Goal: Task Accomplishment & Management: Manage account settings

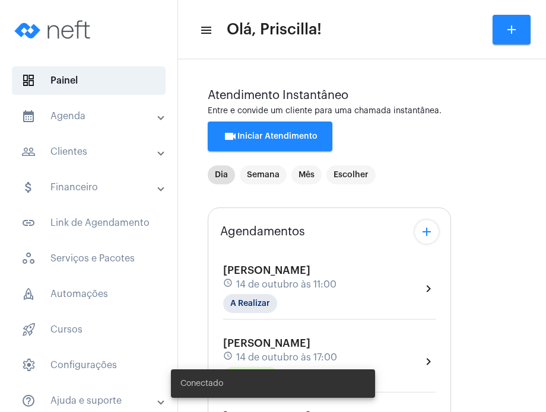
click at [132, 120] on mat-panel-title "calendar_month_outlined Agenda" at bounding box center [89, 116] width 137 height 14
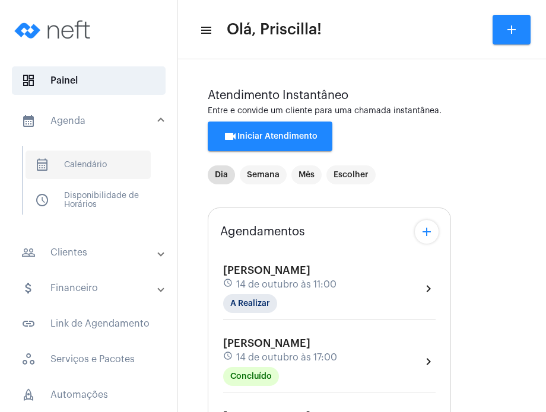
click at [126, 174] on span "calendar_month_outlined Calendário" at bounding box center [88, 165] width 125 height 28
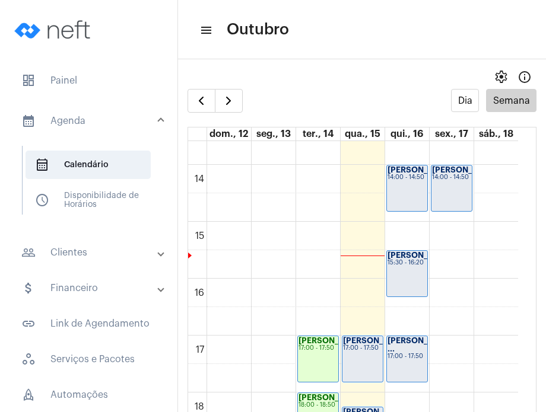
scroll to position [797, 0]
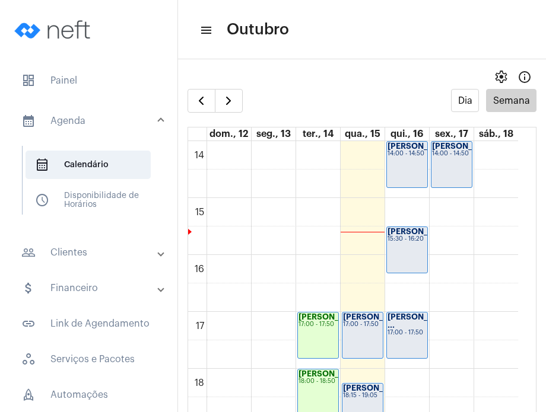
click at [412, 243] on div "15:30 - 16:20" at bounding box center [406, 239] width 39 height 7
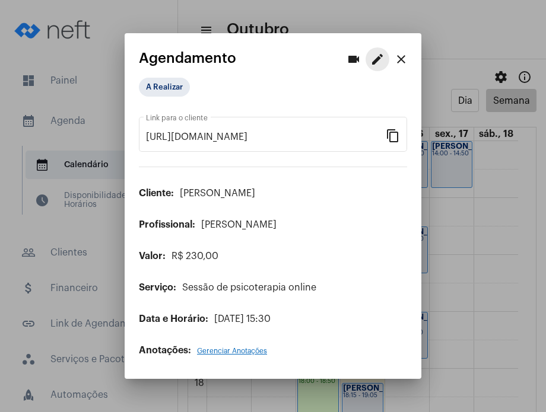
click at [375, 55] on mat-icon "edit" at bounding box center [377, 59] width 14 height 14
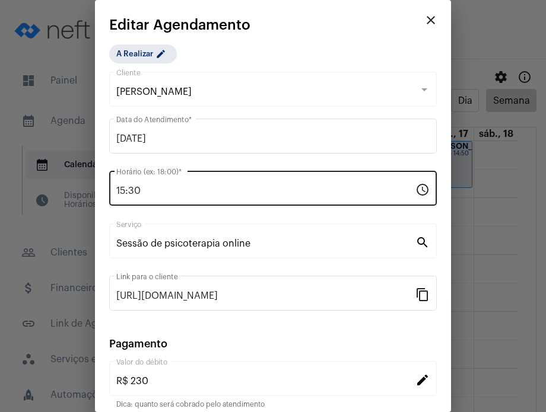
click at [252, 186] on input "15:30" at bounding box center [265, 191] width 299 height 11
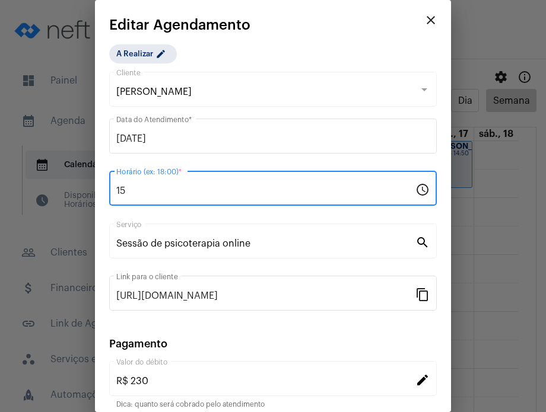
type input "1"
type input "16:00"
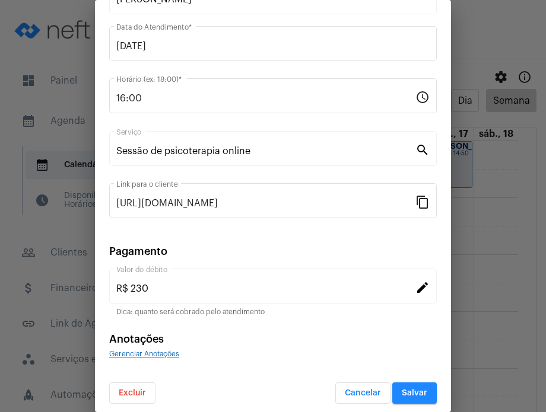
scroll to position [97, 0]
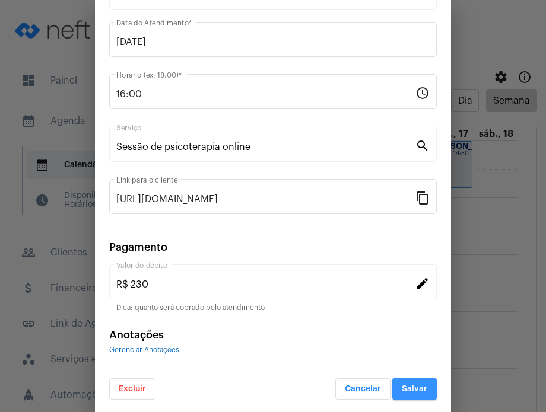
click at [402, 385] on span "Salvar" at bounding box center [415, 389] width 26 height 8
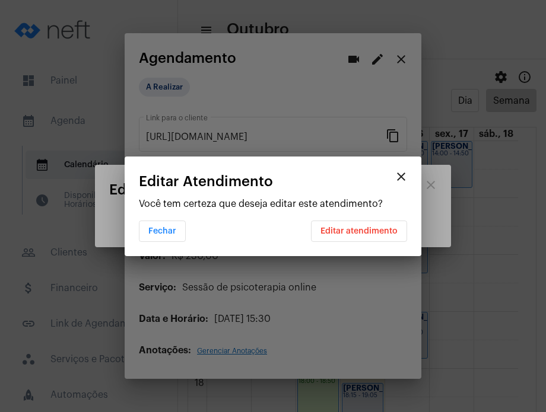
scroll to position [0, 0]
click at [374, 231] on span "Editar atendimento" at bounding box center [358, 231] width 77 height 8
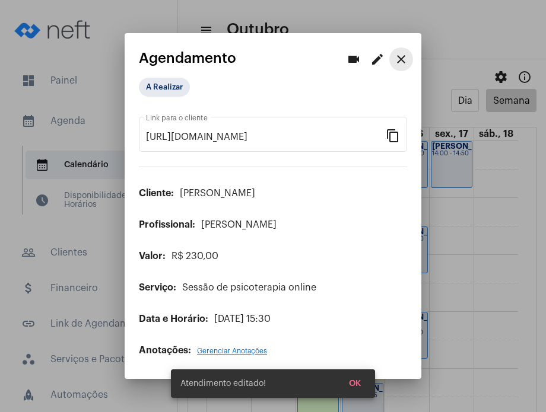
click at [408, 57] on button "close" at bounding box center [401, 59] width 24 height 24
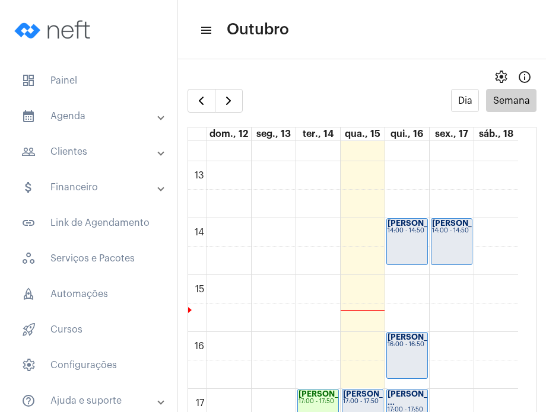
scroll to position [727, 0]
